Goal: Task Accomplishment & Management: Manage account settings

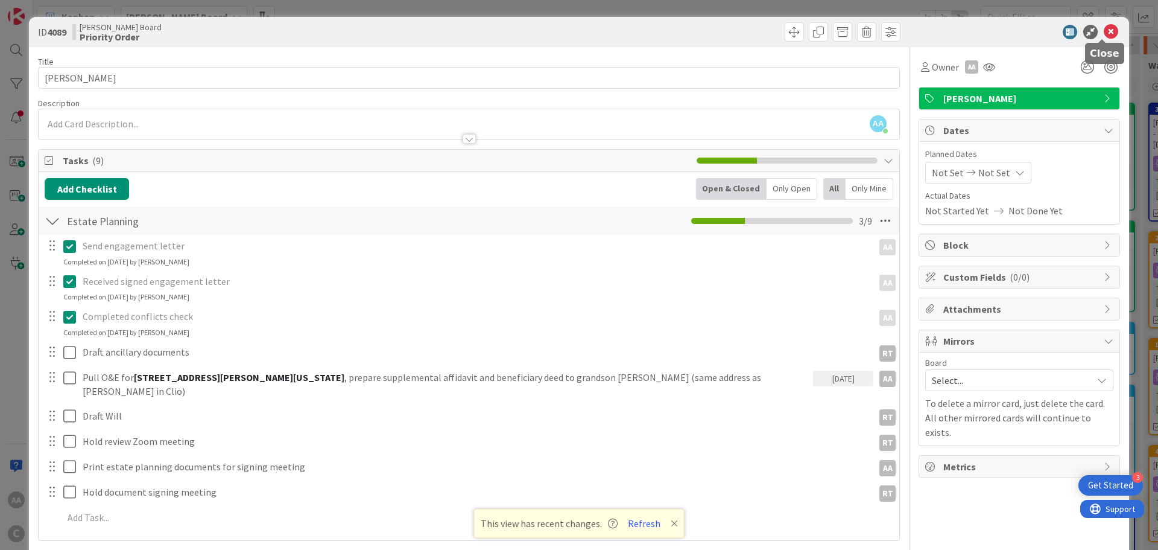
click at [1104, 33] on icon at bounding box center [1111, 32] width 14 height 14
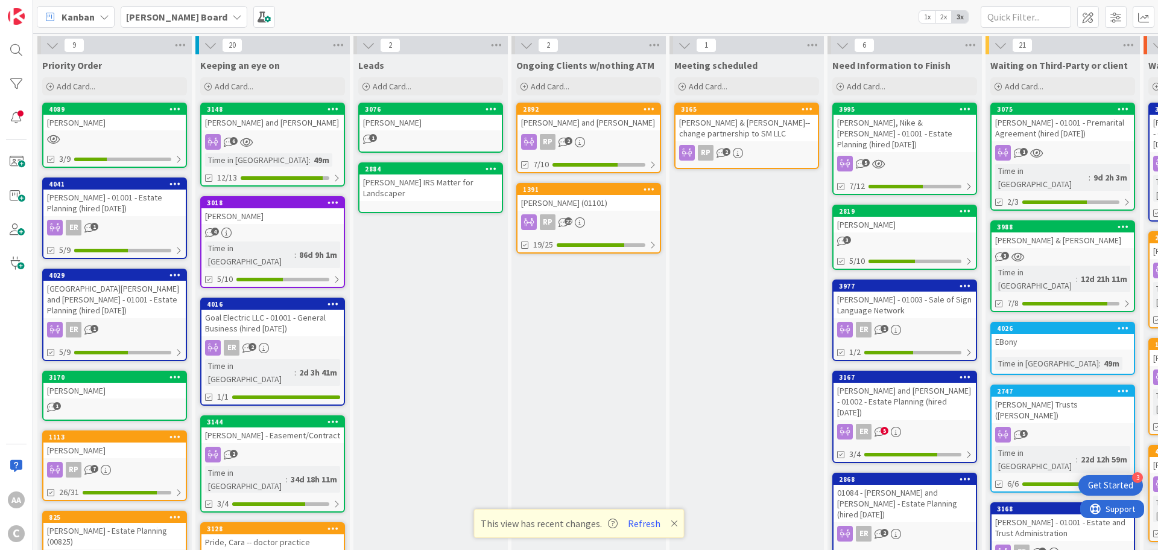
click at [170, 21] on b "[PERSON_NAME] Board" at bounding box center [176, 17] width 101 height 12
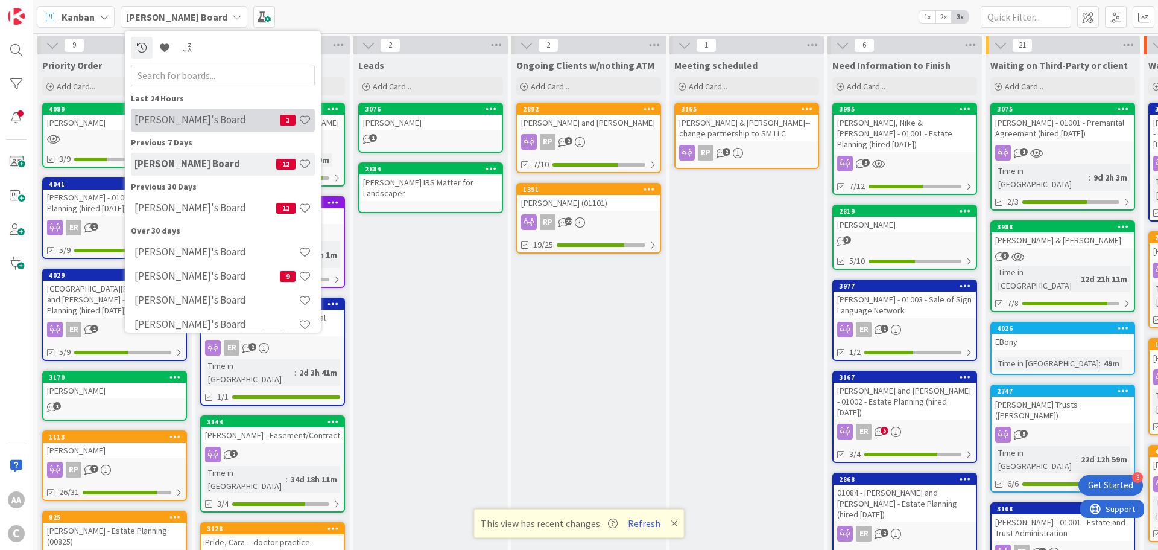
click at [176, 122] on h4 "[PERSON_NAME]'s Board" at bounding box center [207, 119] width 145 height 12
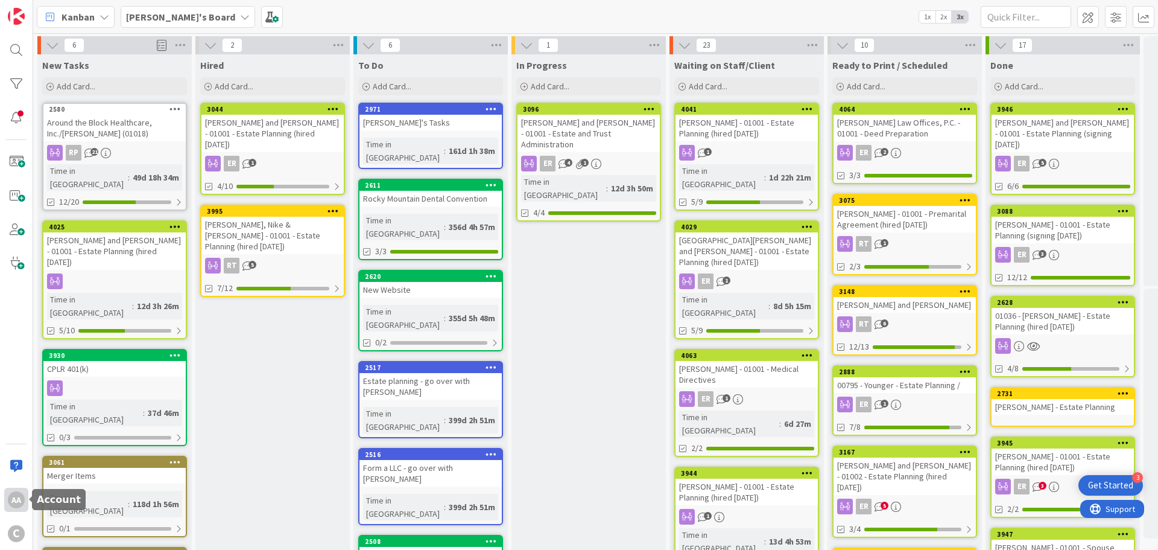
click at [19, 502] on div "AA" at bounding box center [16, 499] width 17 height 17
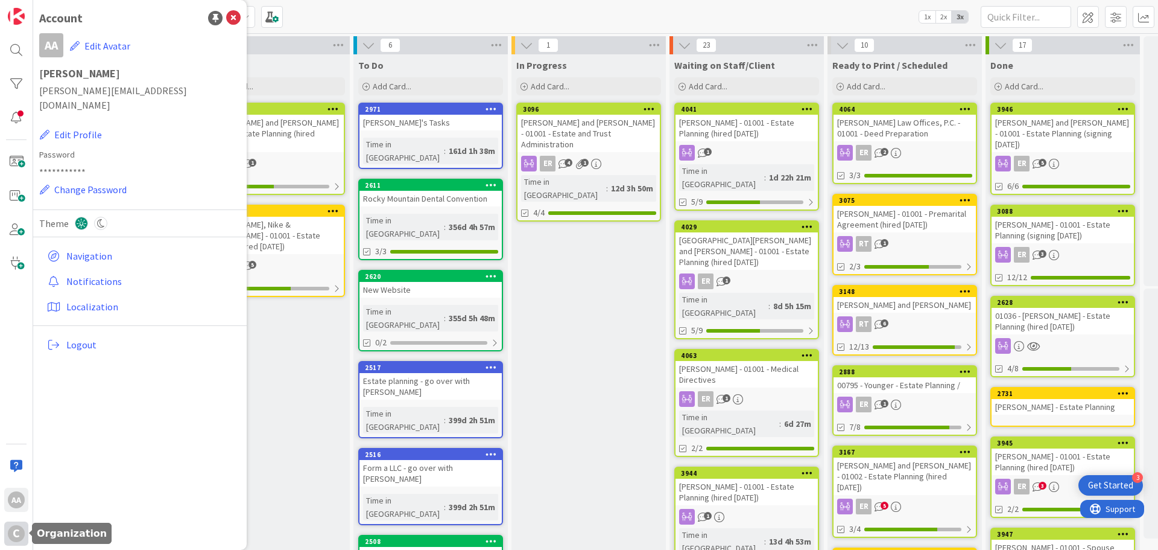
click at [17, 536] on div "C" at bounding box center [16, 533] width 17 height 17
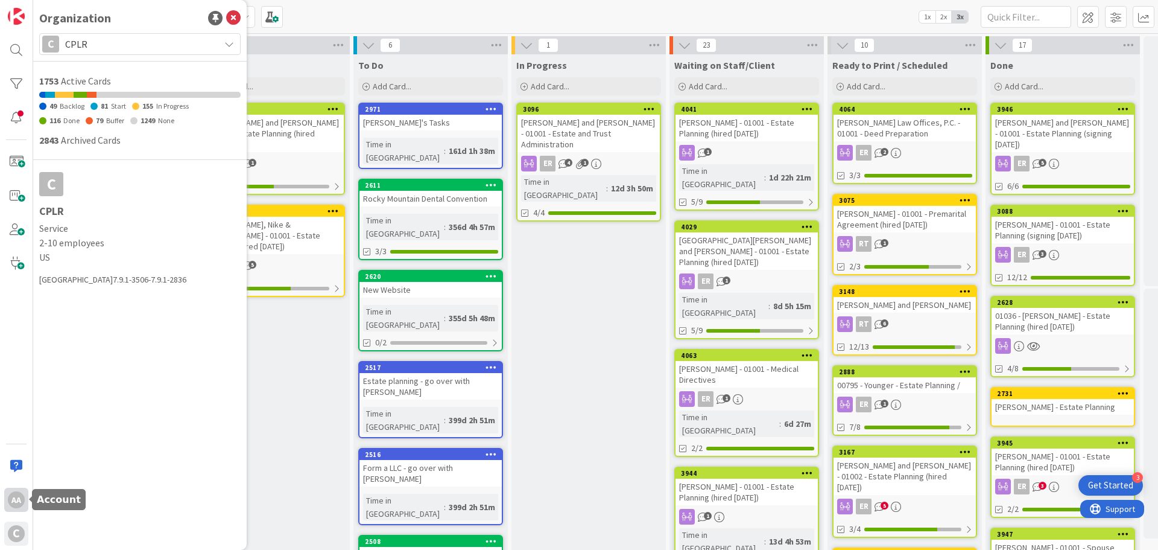
click at [21, 499] on div "AA" at bounding box center [16, 499] width 17 height 17
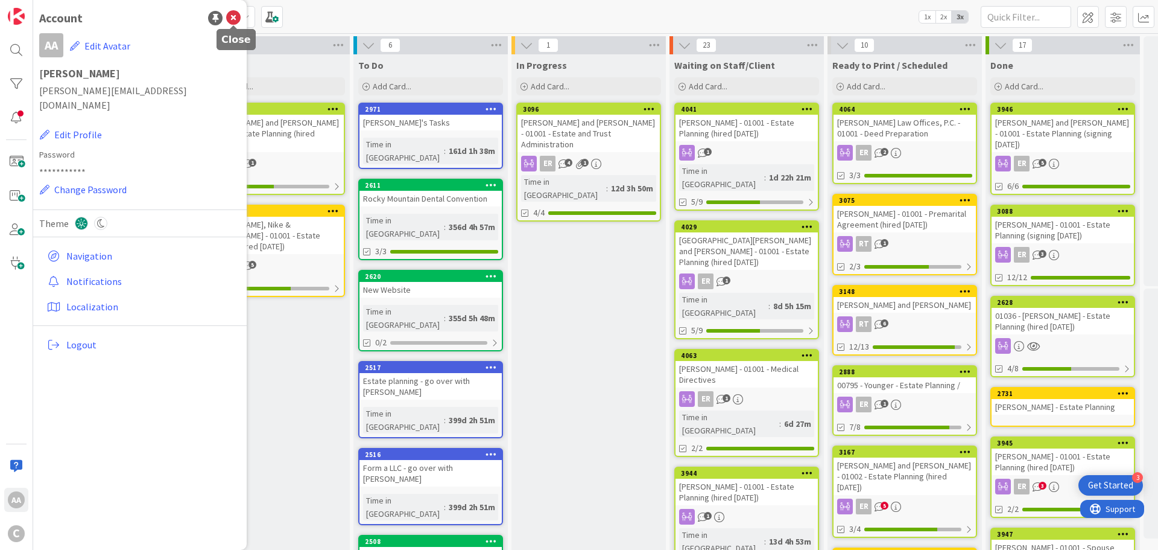
click at [232, 19] on icon at bounding box center [233, 18] width 14 height 14
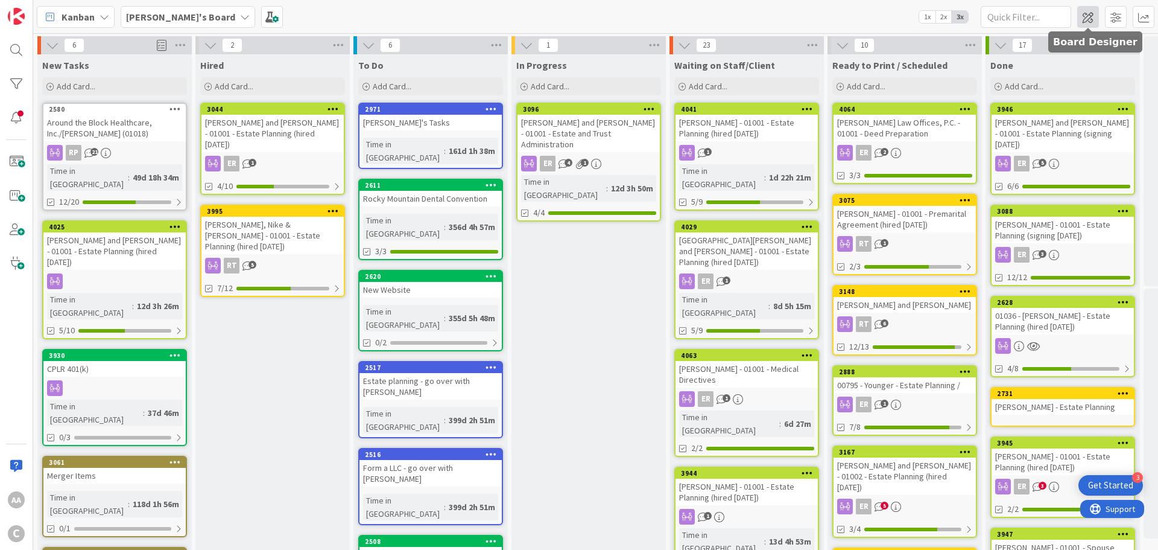
click at [1083, 22] on span at bounding box center [1088, 17] width 22 height 22
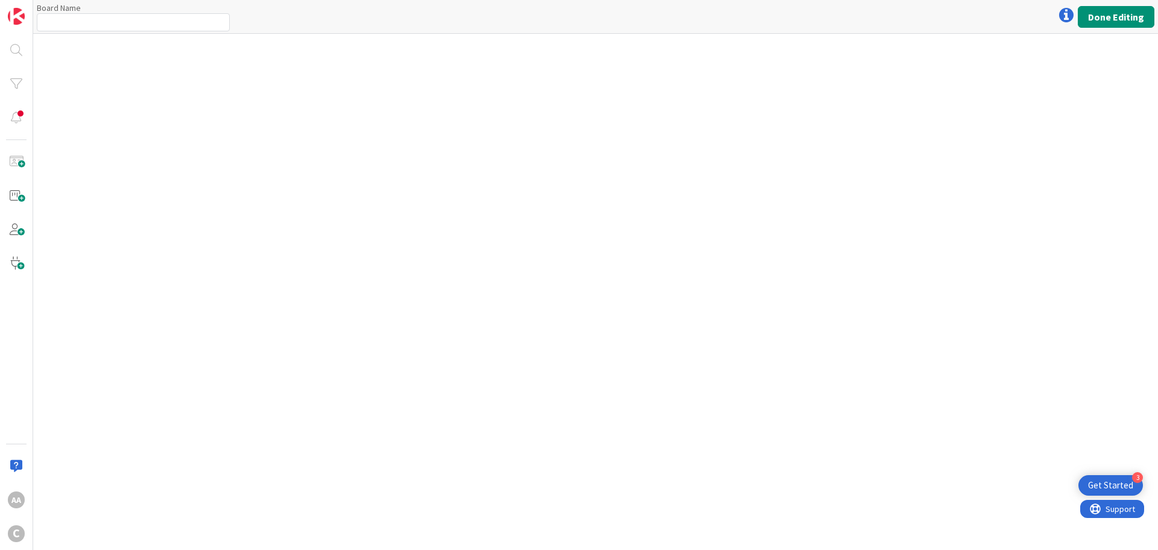
type input "[PERSON_NAME]'s Board"
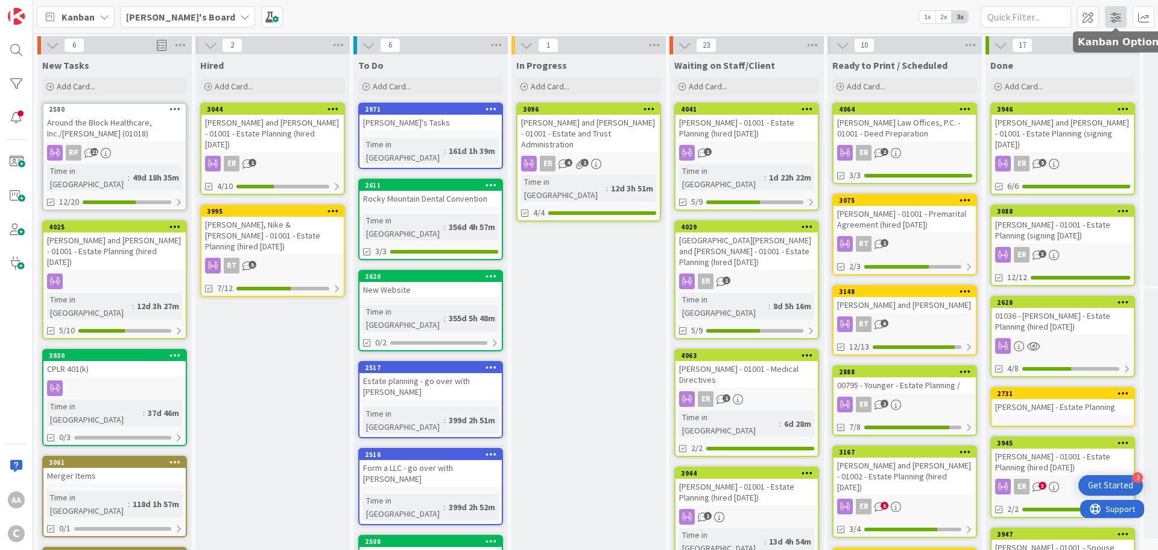
click at [1120, 18] on span at bounding box center [1116, 17] width 22 height 22
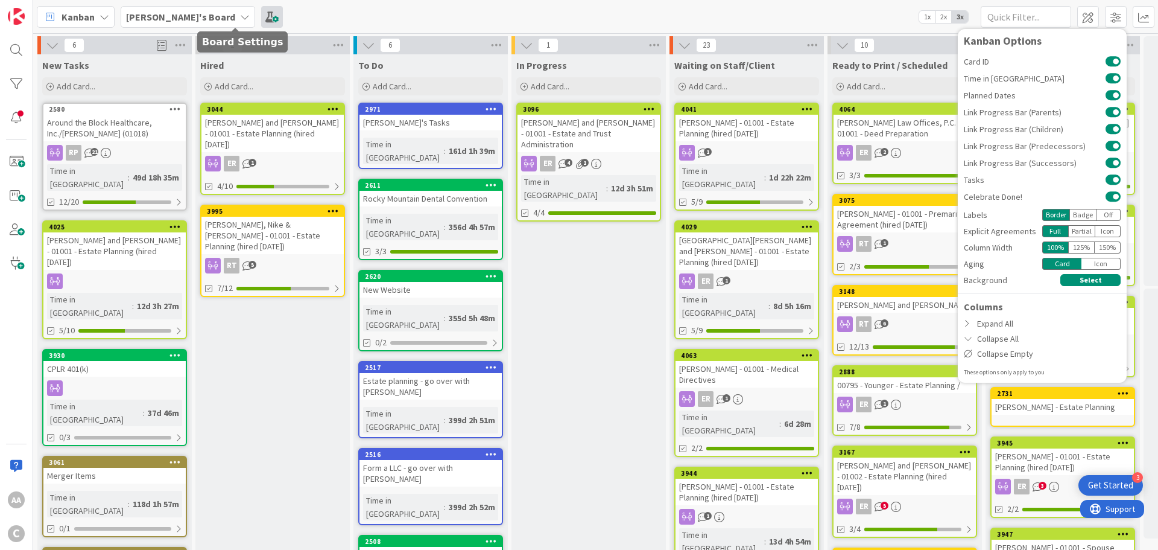
click at [261, 15] on span at bounding box center [272, 17] width 22 height 22
